Goal: Task Accomplishment & Management: Use online tool/utility

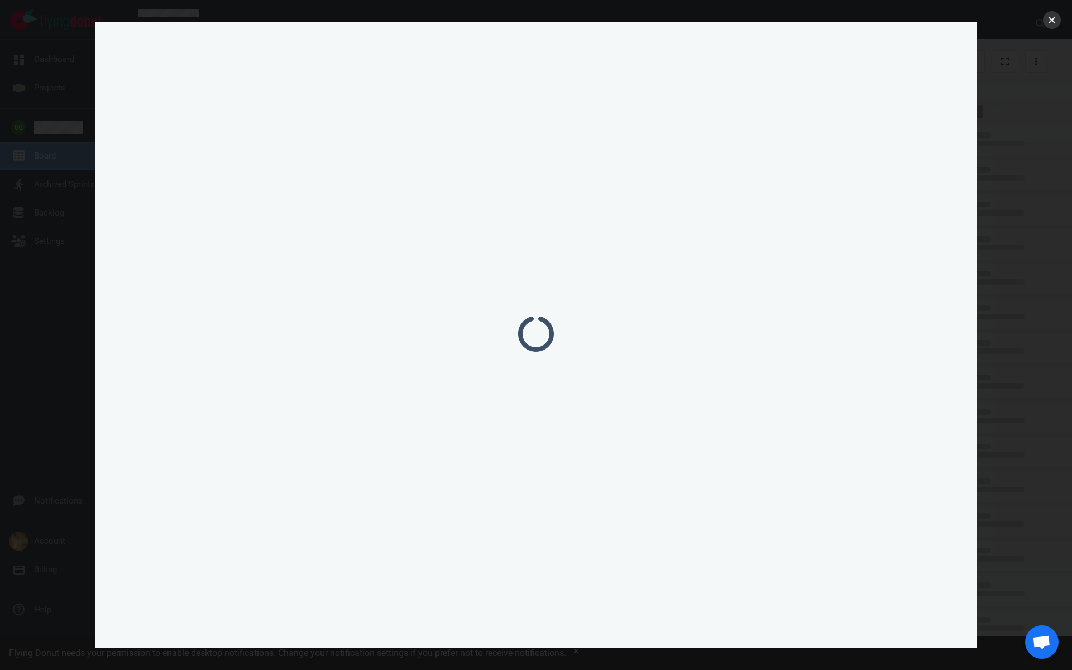
click at [1051, 25] on button "close" at bounding box center [1052, 20] width 18 height 18
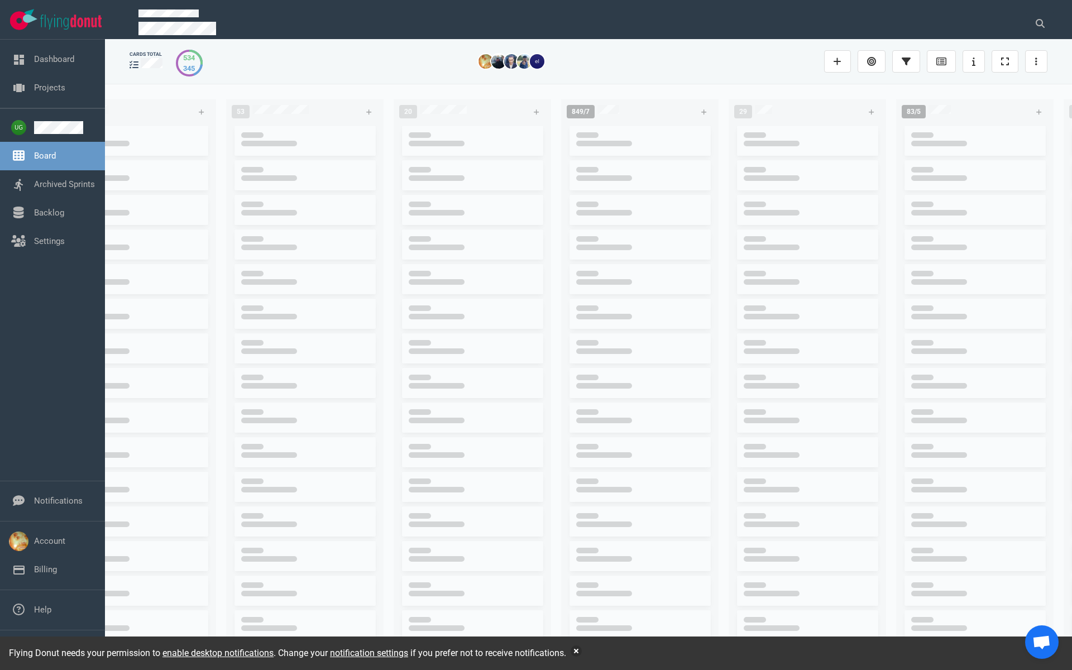
scroll to position [0, 59]
click at [1042, 24] on icon at bounding box center [1040, 23] width 9 height 9
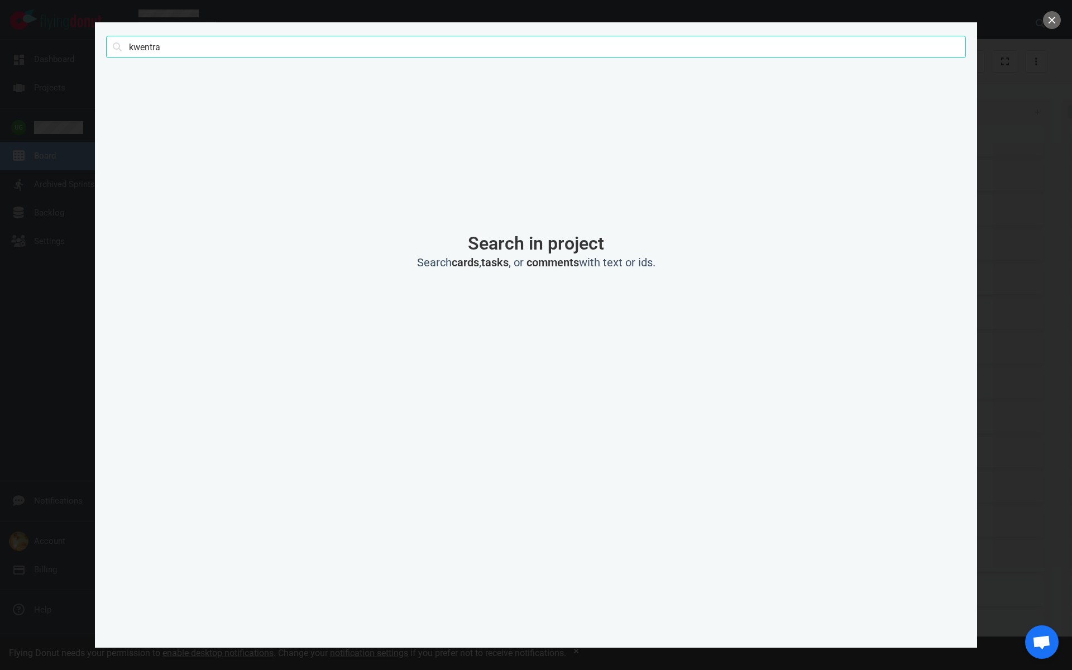
type input "kwentra"
click button "Search" at bounding box center [0, 0] width 0 height 0
click at [1051, 28] on button "close" at bounding box center [1052, 20] width 18 height 18
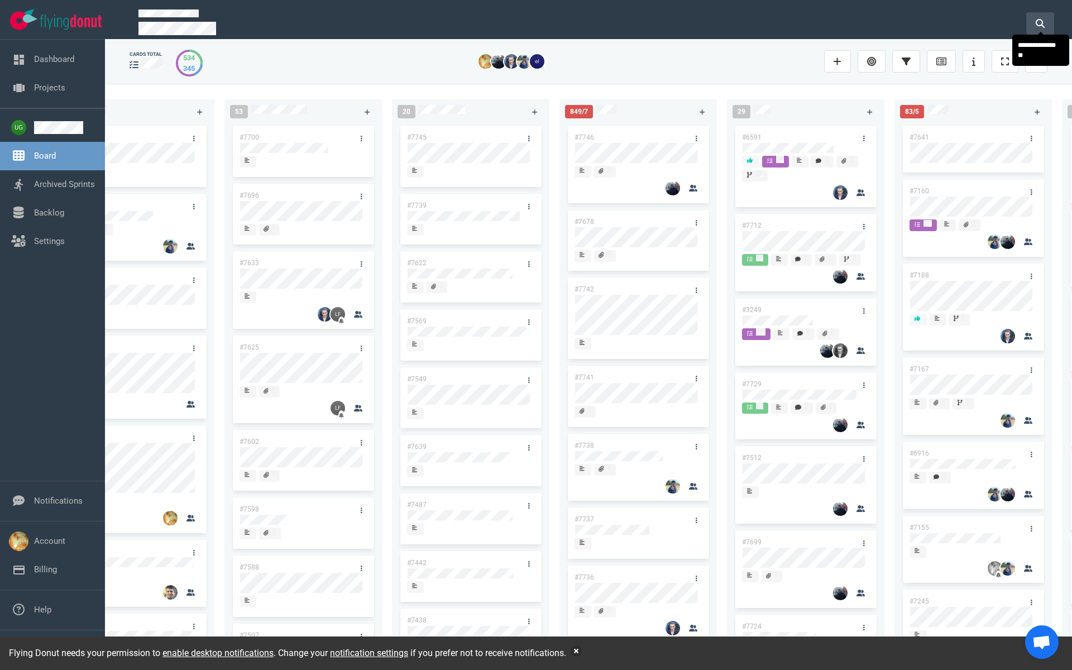
click at [1038, 16] on button at bounding box center [1040, 23] width 28 height 22
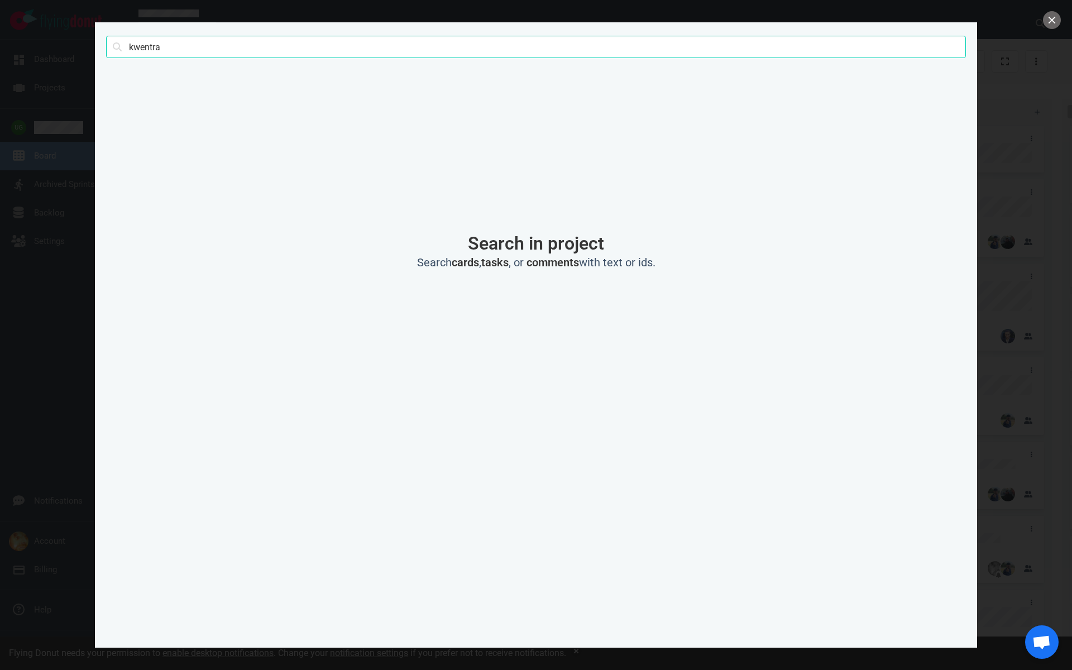
click button "Search" at bounding box center [0, 0] width 0 height 0
click at [1049, 22] on button "close" at bounding box center [1052, 20] width 18 height 18
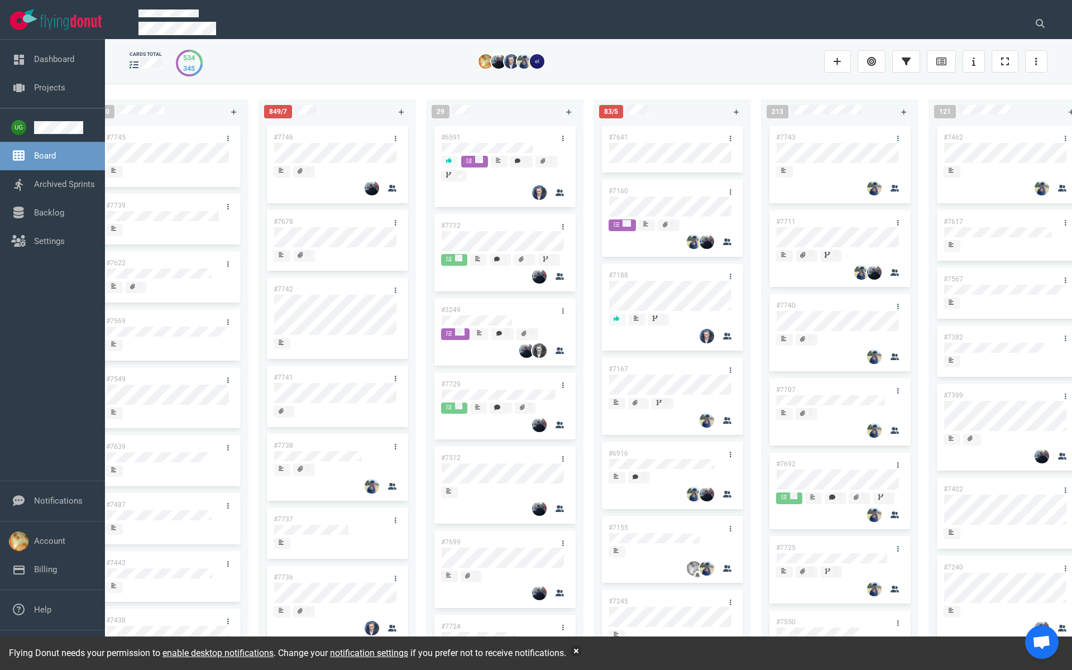
scroll to position [0, 394]
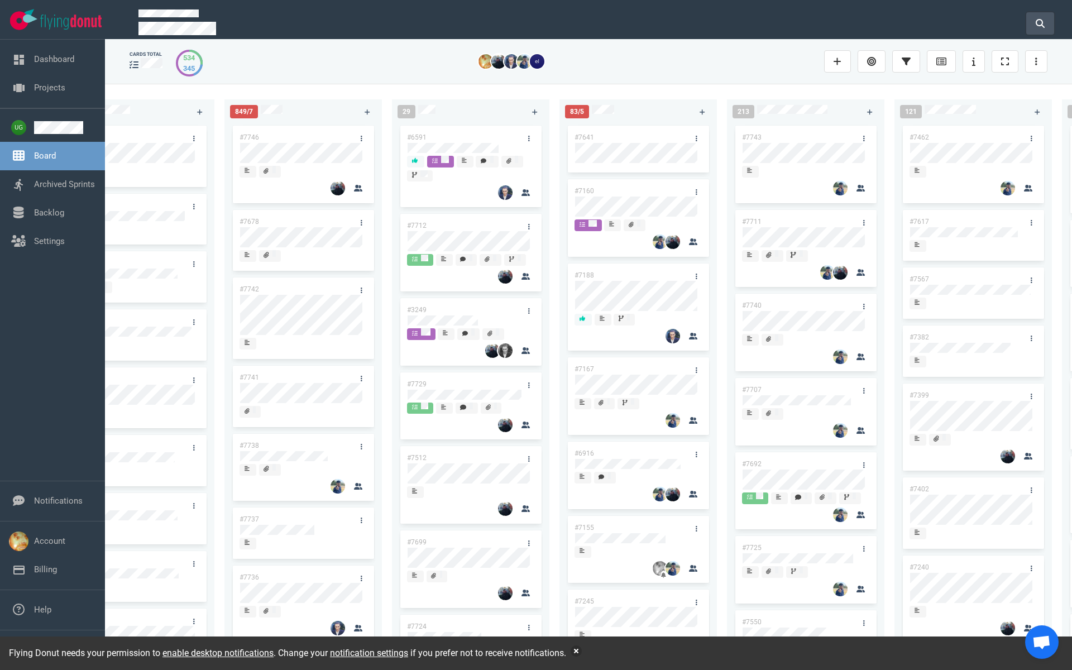
click at [1041, 24] on icon at bounding box center [1040, 23] width 9 height 9
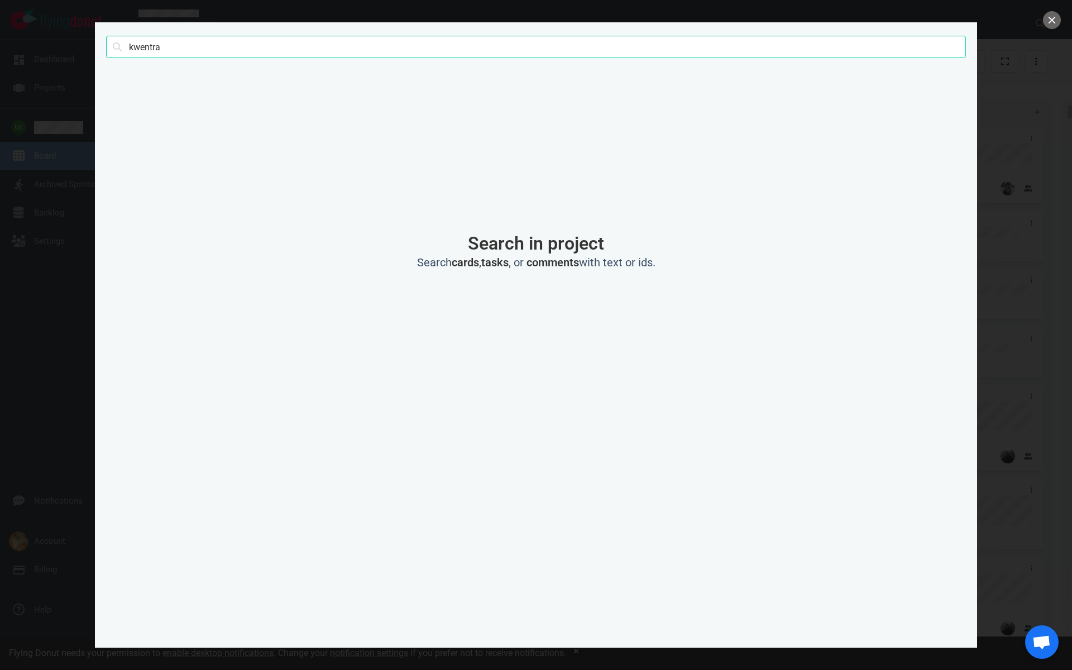
click button "Search" at bounding box center [0, 0] width 0 height 0
click at [1051, 21] on button "close" at bounding box center [1052, 20] width 18 height 18
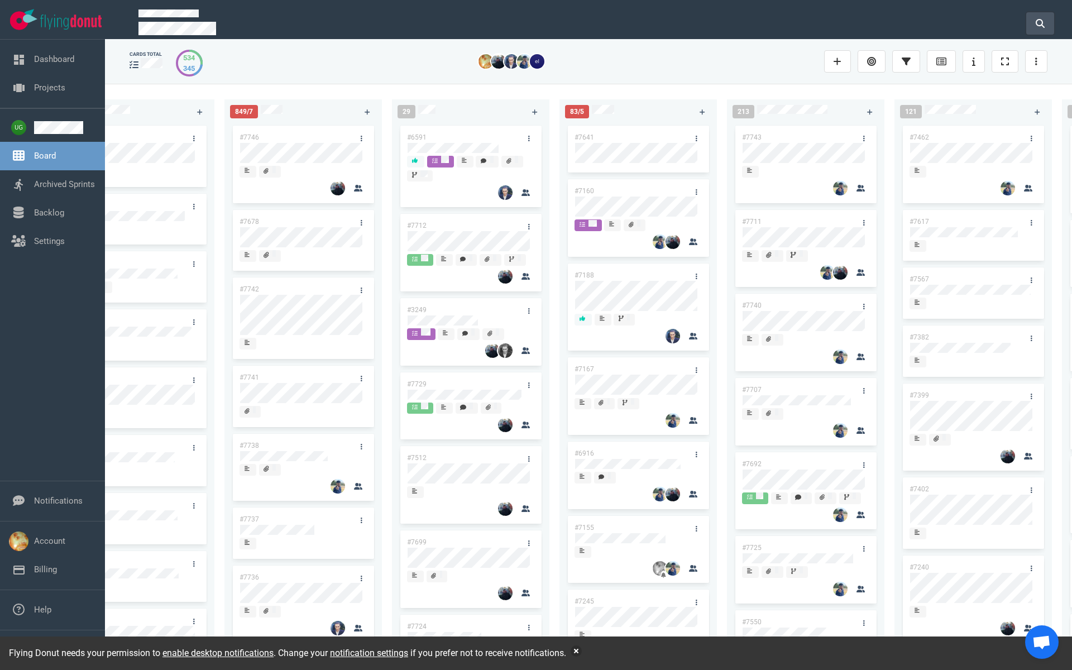
click at [1044, 13] on button at bounding box center [1040, 23] width 28 height 22
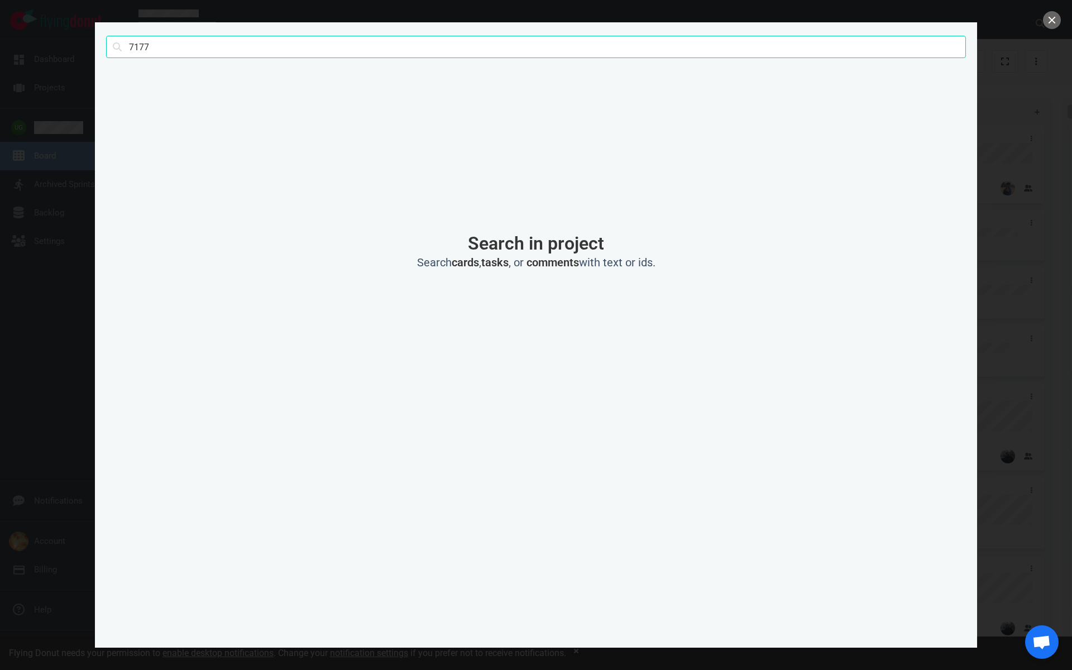
type input "7177"
click button "Search" at bounding box center [0, 0] width 0 height 0
click at [1051, 25] on button "close" at bounding box center [1052, 20] width 18 height 18
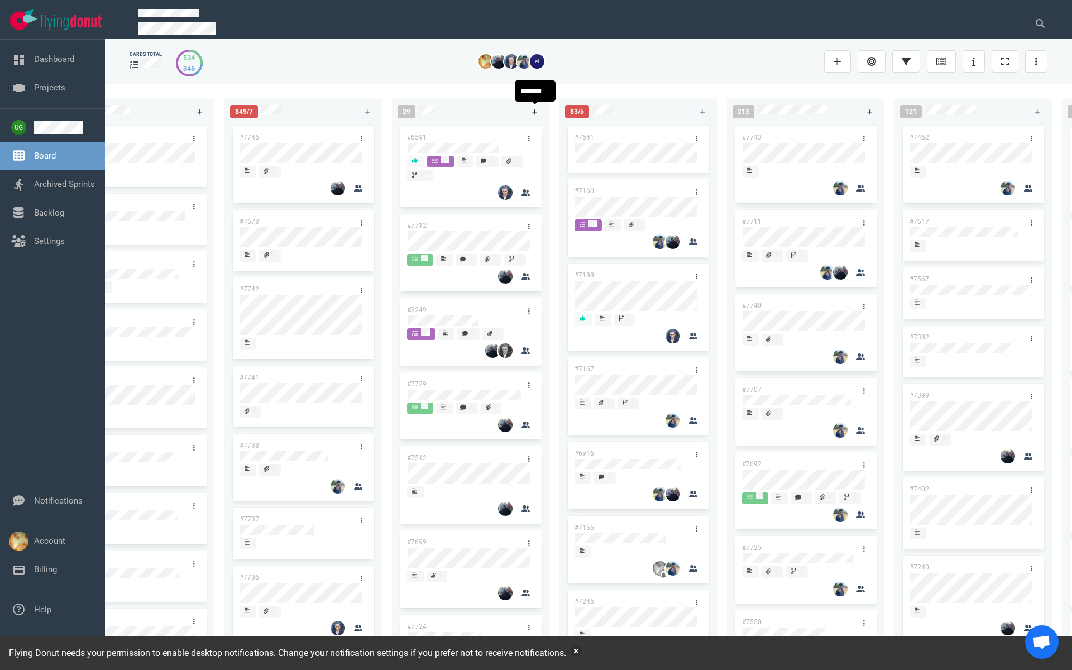
click at [531, 109] on link at bounding box center [535, 112] width 18 height 14
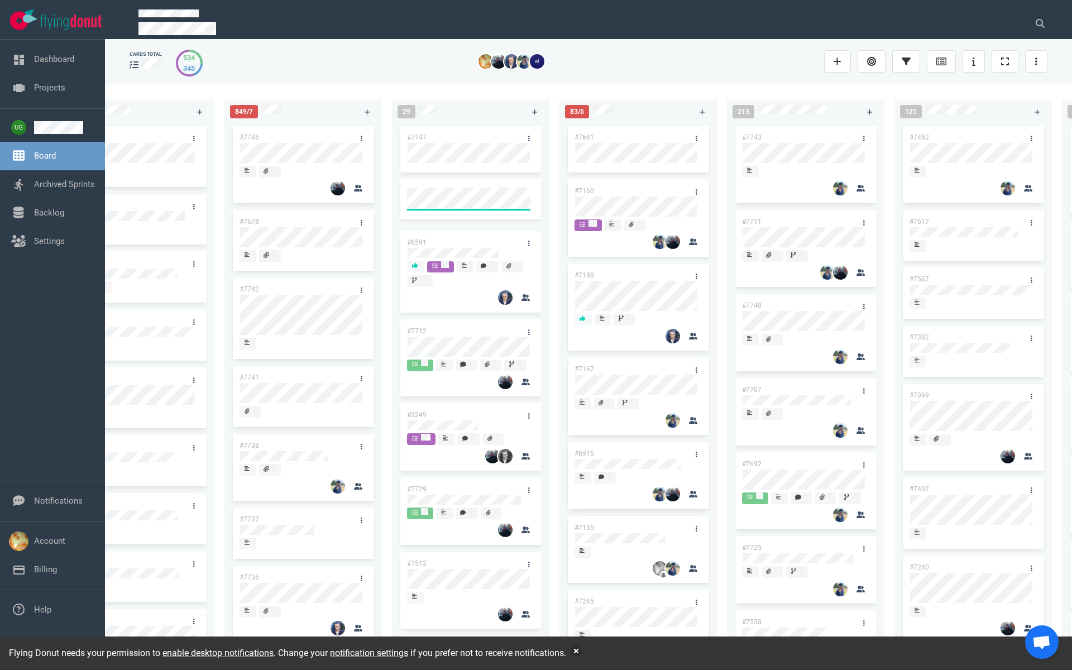
click at [419, 138] on link "#7747" at bounding box center [417, 137] width 20 height 8
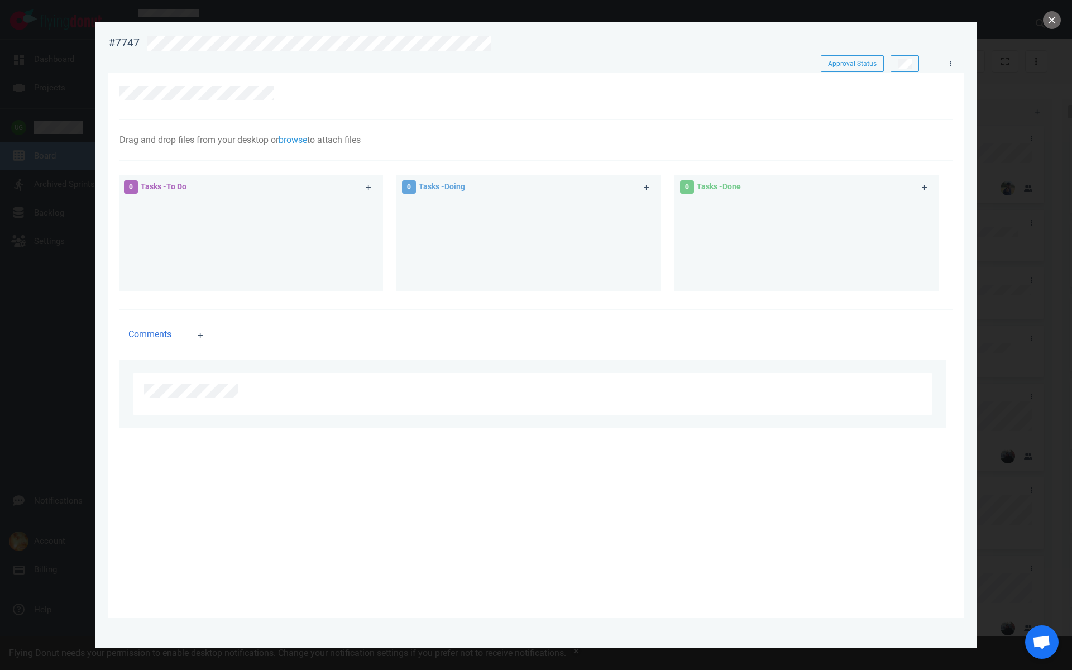
click at [275, 93] on div at bounding box center [529, 93] width 821 height 14
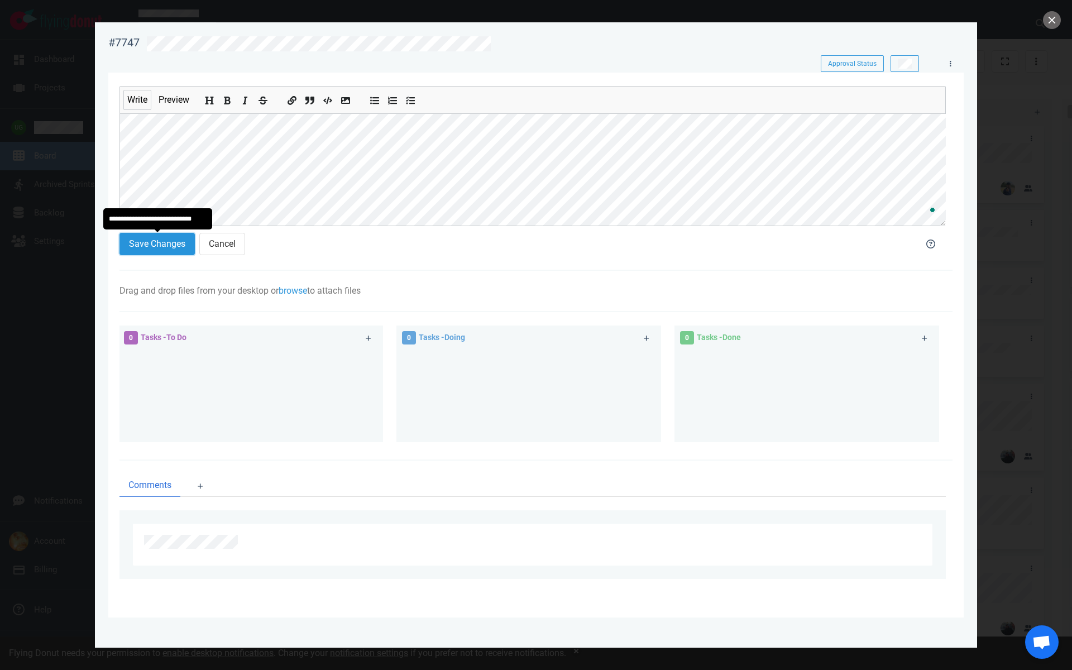
click at [145, 248] on button "Save Changes" at bounding box center [156, 244] width 75 height 22
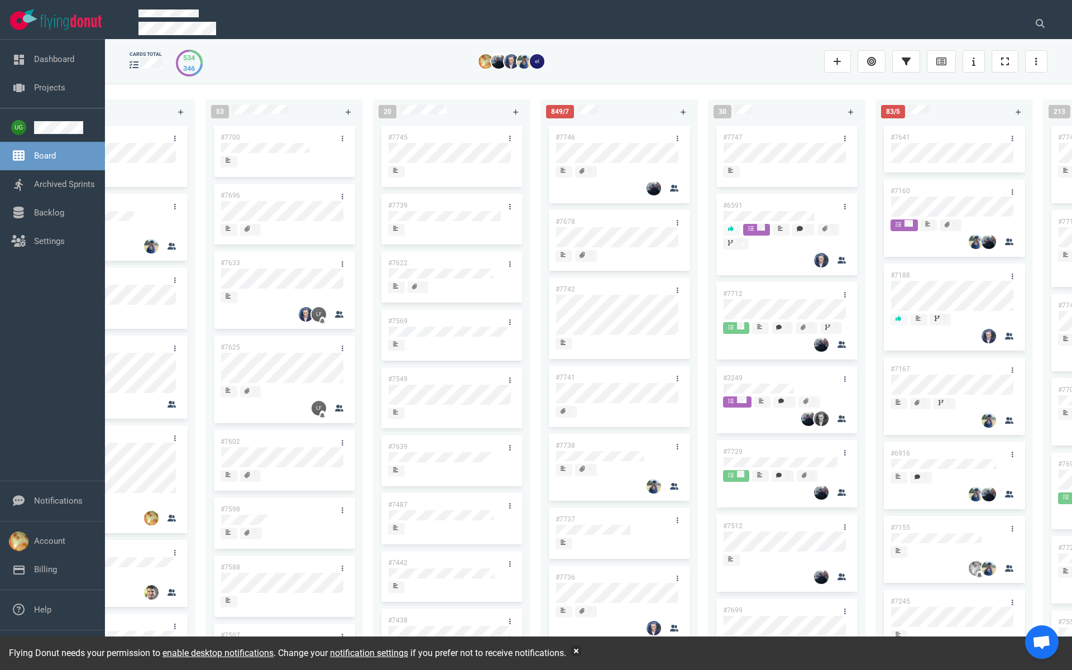
scroll to position [0, 79]
click at [731, 132] on div "#7747" at bounding box center [774, 137] width 119 height 23
click at [732, 140] on link "#7747" at bounding box center [732, 137] width 20 height 8
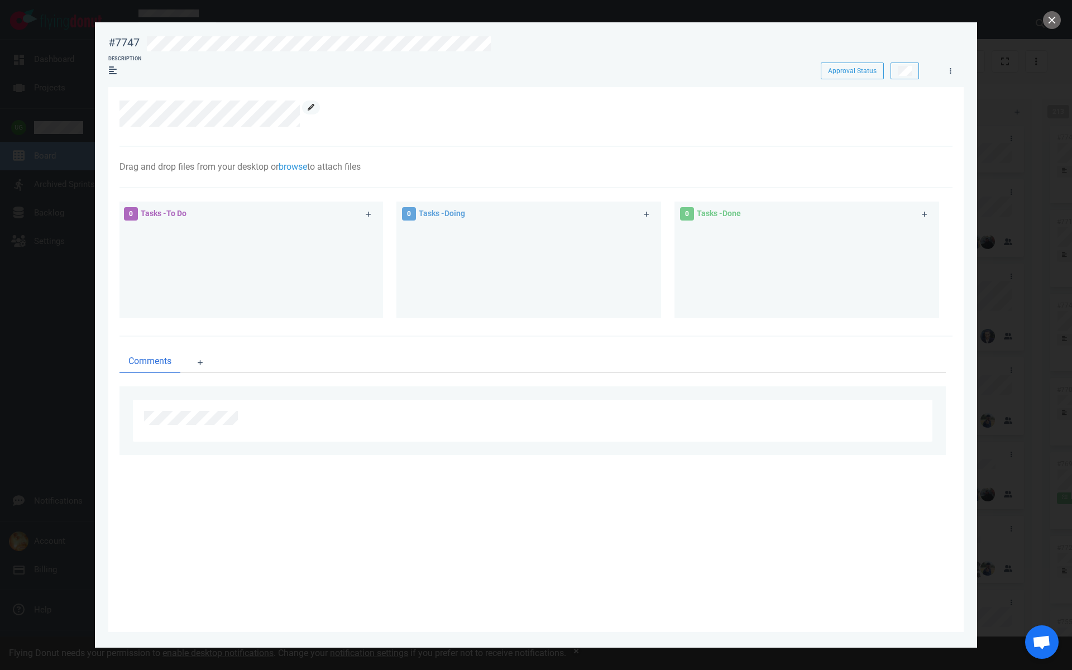
click at [312, 108] on icon at bounding box center [311, 107] width 7 height 7
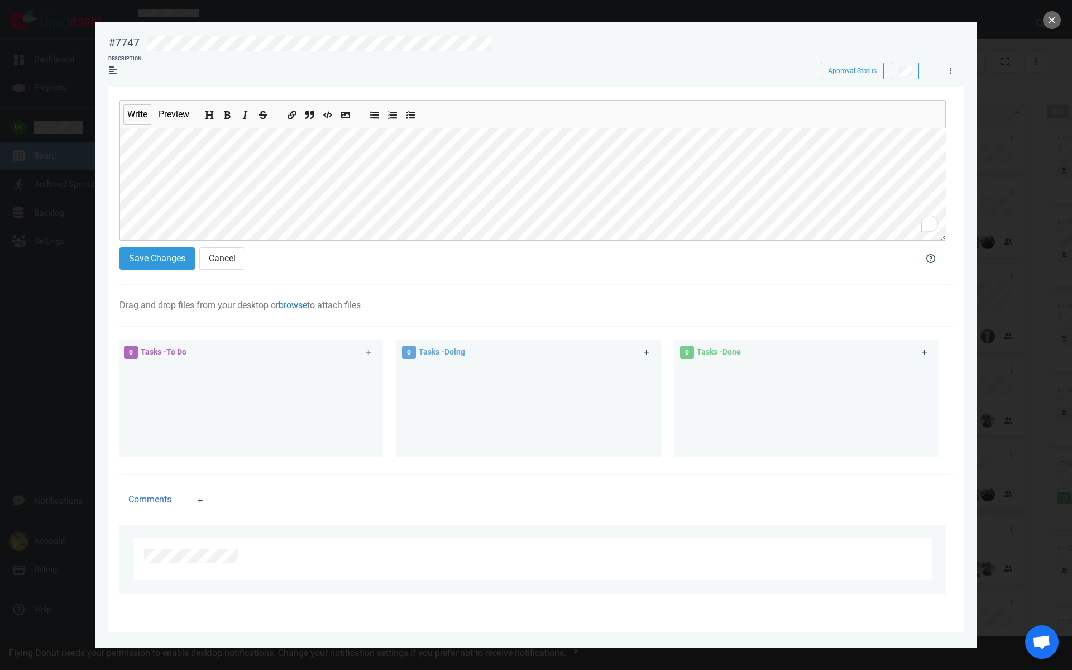
click at [305, 304] on link "browse" at bounding box center [293, 305] width 28 height 11
click at [341, 341] on link "Computer" at bounding box center [358, 341] width 107 height 18
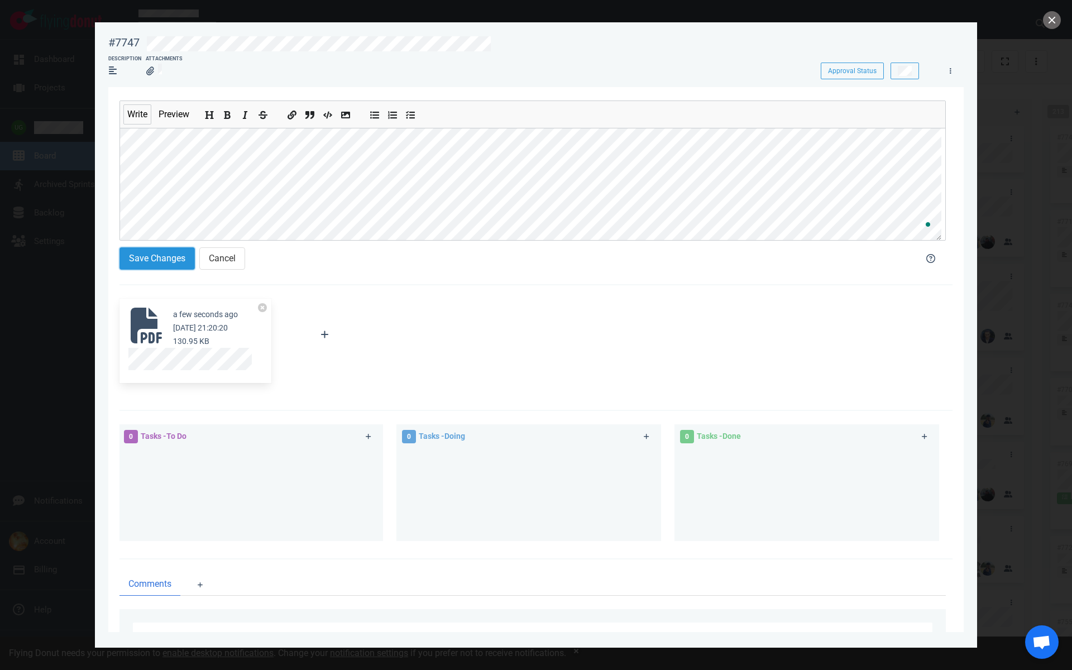
click at [172, 265] on button "Save Changes" at bounding box center [156, 258] width 75 height 22
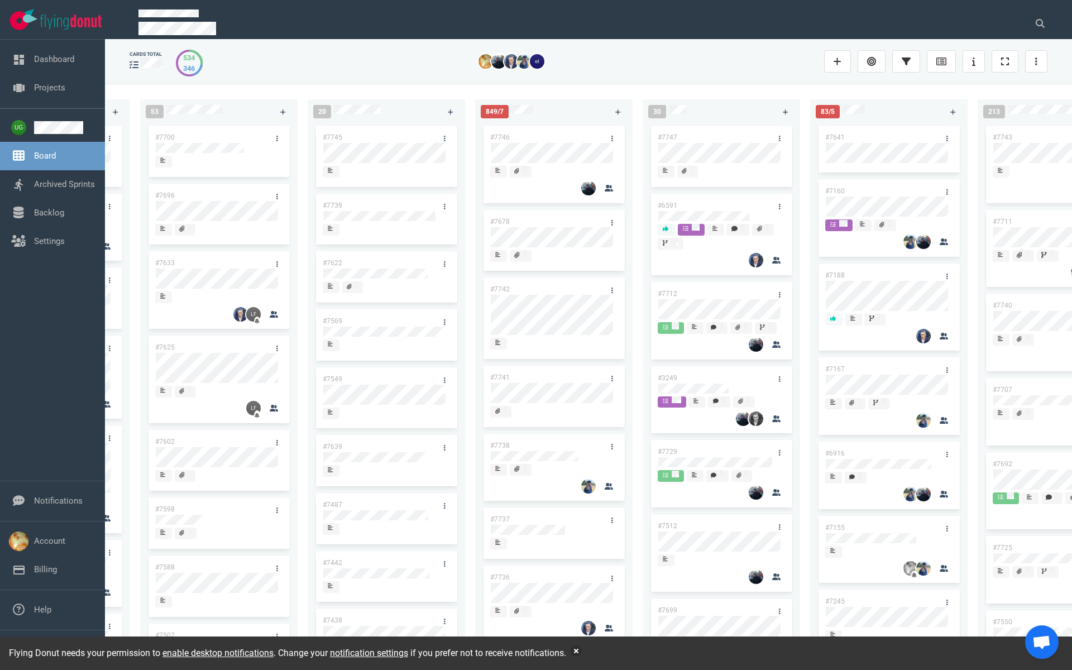
scroll to position [0, 147]
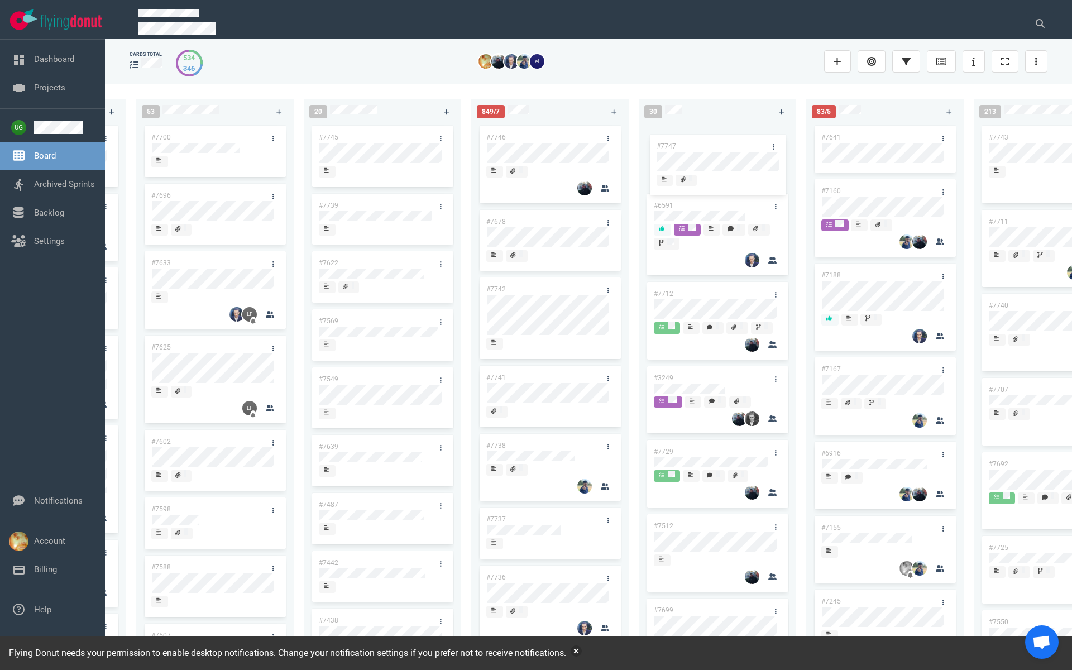
drag, startPoint x: 697, startPoint y: 133, endPoint x: 700, endPoint y: 142, distance: 9.4
click at [700, 142] on div "#7747 #6591 #7712 #3249 #7729 #7512 #7699 #7724 #7279 #7662 #7703 #7664 #7726 #…" at bounding box center [717, 384] width 144 height 523
drag, startPoint x: 709, startPoint y: 293, endPoint x: 706, endPoint y: 137, distance: 155.8
click at [706, 137] on div "#7747 #6591 #7712 #3249 #7729 #7512 #7699 #7724 #7279 #7662 #7703 #7664 #7726 #…" at bounding box center [717, 384] width 144 height 523
click at [775, 456] on icon at bounding box center [776, 453] width 2 height 6
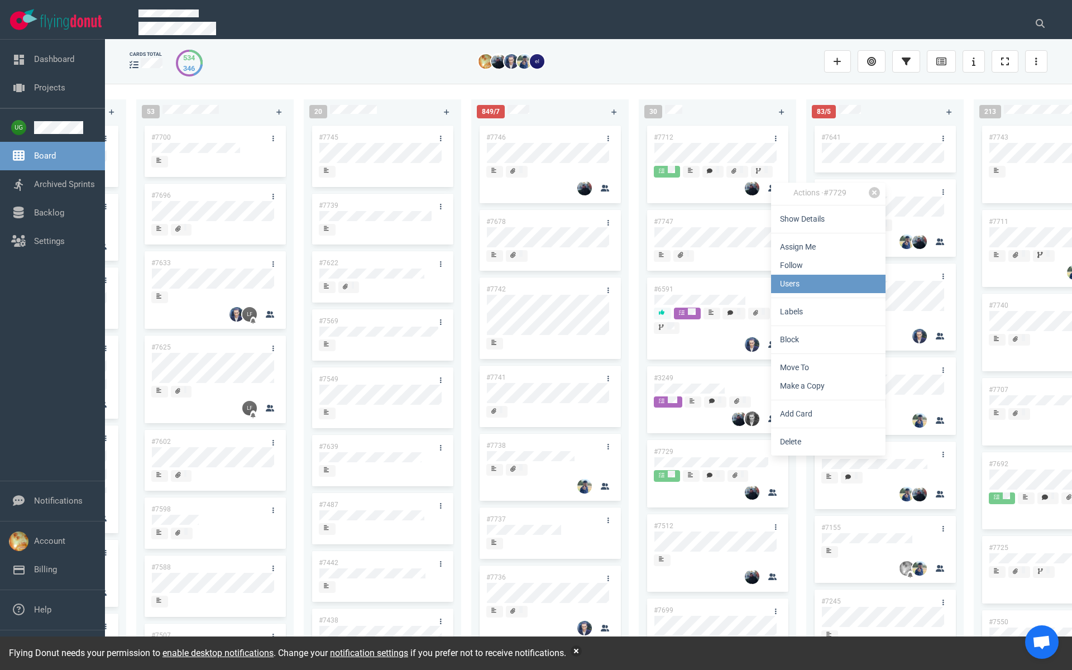
click at [809, 289] on link "Users" at bounding box center [828, 284] width 114 height 18
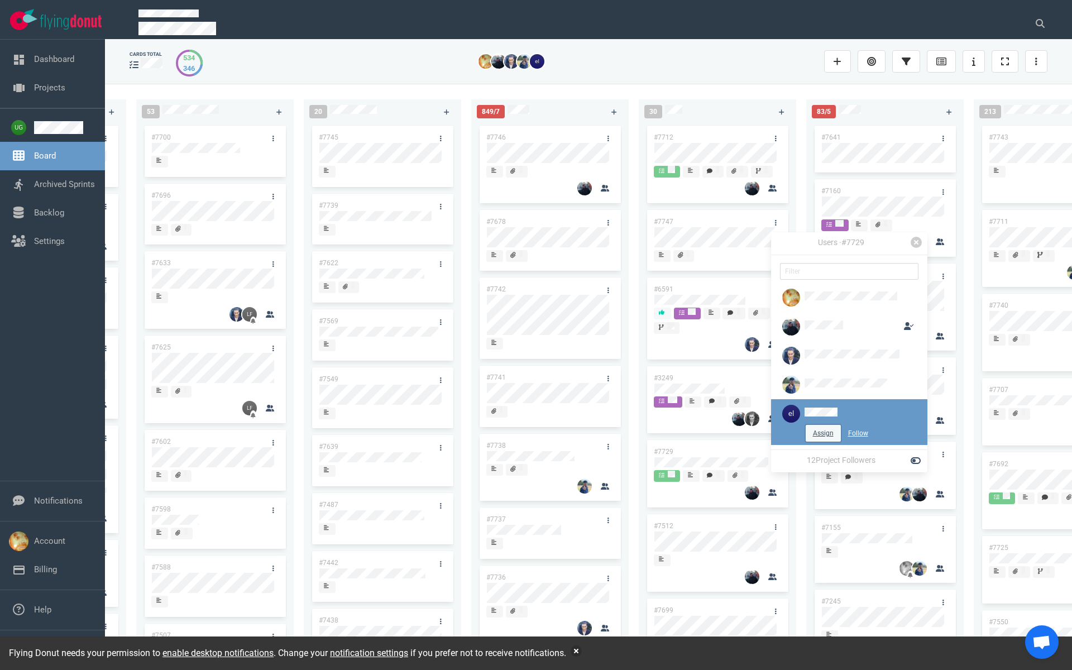
click at [821, 428] on button "Assign" at bounding box center [823, 433] width 35 height 17
